Goal: Navigation & Orientation: Find specific page/section

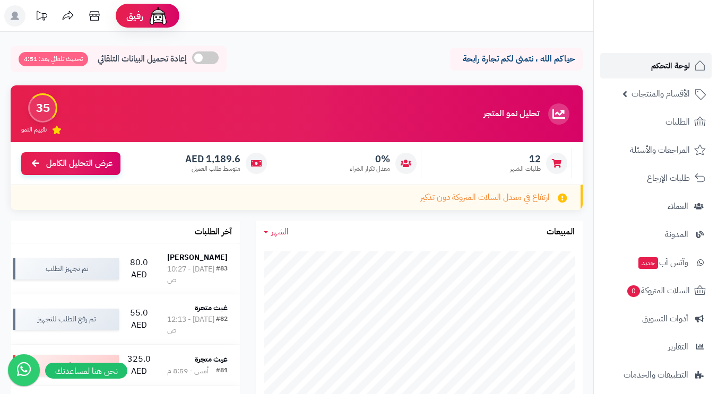
click at [677, 64] on span "لوحة التحكم" at bounding box center [670, 65] width 39 height 15
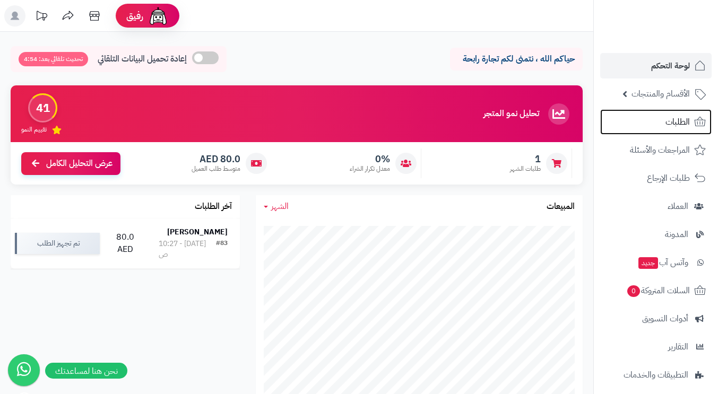
click at [688, 120] on span "الطلبات" at bounding box center [678, 122] width 24 height 15
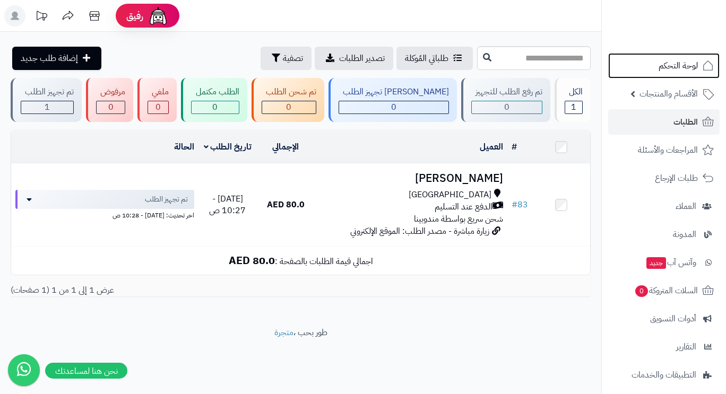
click at [678, 65] on span "لوحة التحكم" at bounding box center [678, 65] width 39 height 15
